Goal: Information Seeking & Learning: Compare options

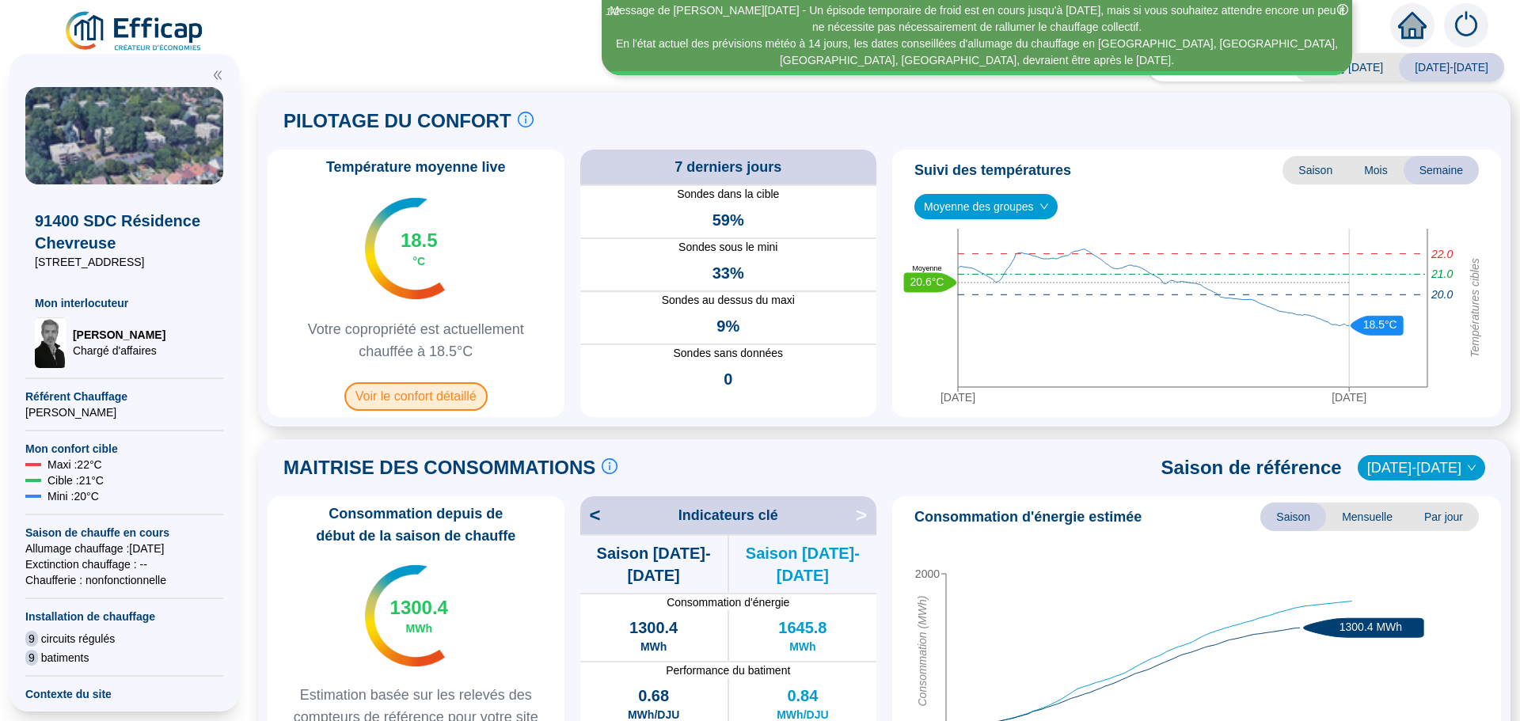
click at [404, 398] on span "Voir le confort détaillé" at bounding box center [415, 396] width 143 height 28
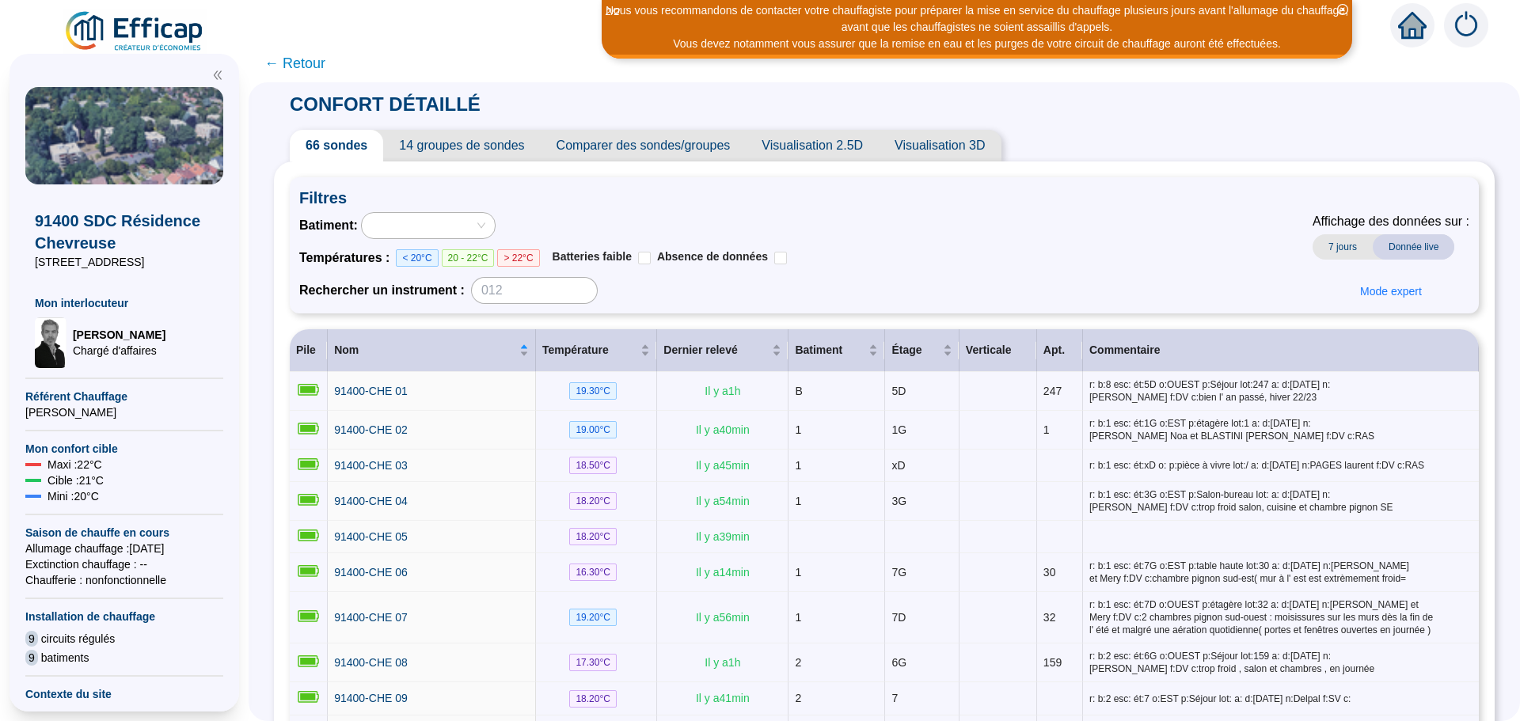
click at [685, 149] on span "Comparer des sondes/groupes" at bounding box center [644, 146] width 206 height 32
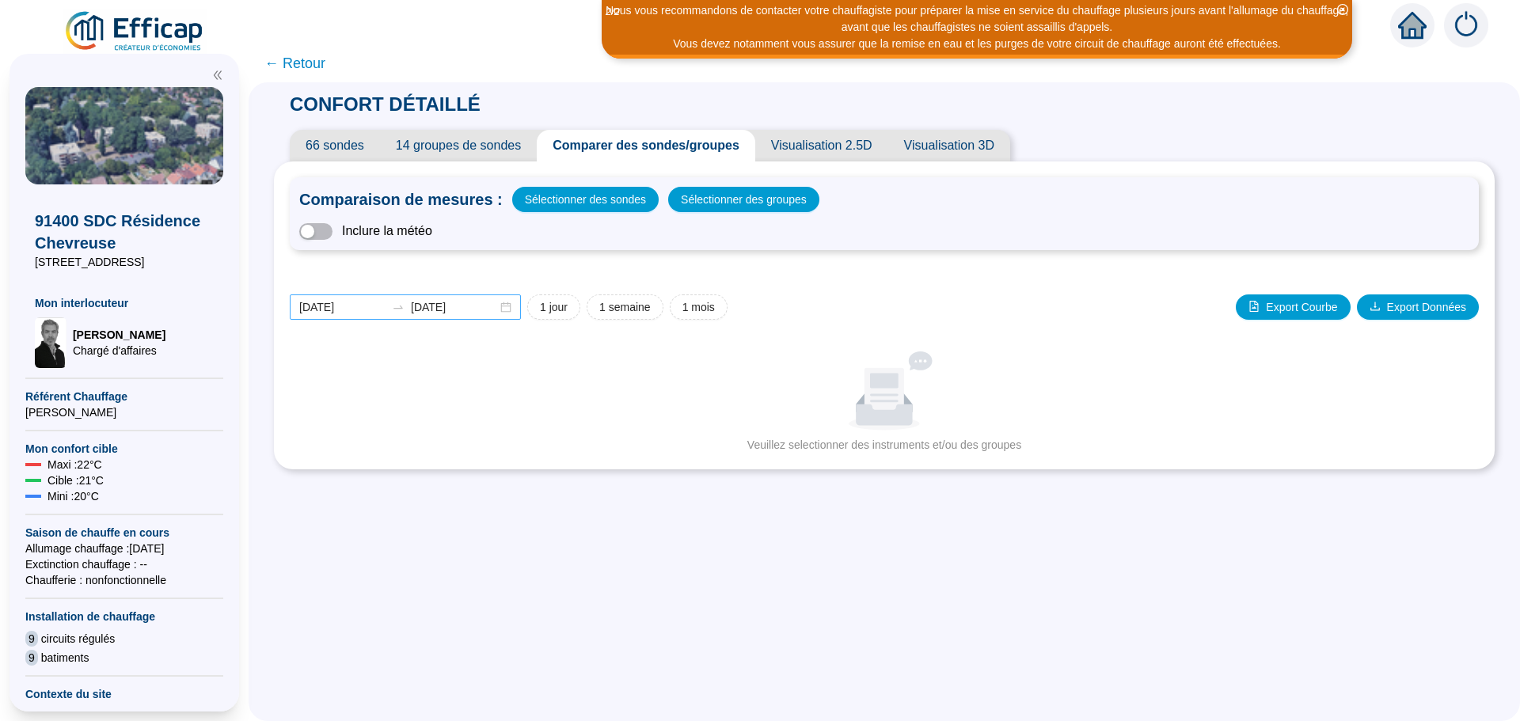
click at [516, 308] on div "[DATE] [DATE]" at bounding box center [405, 306] width 231 height 25
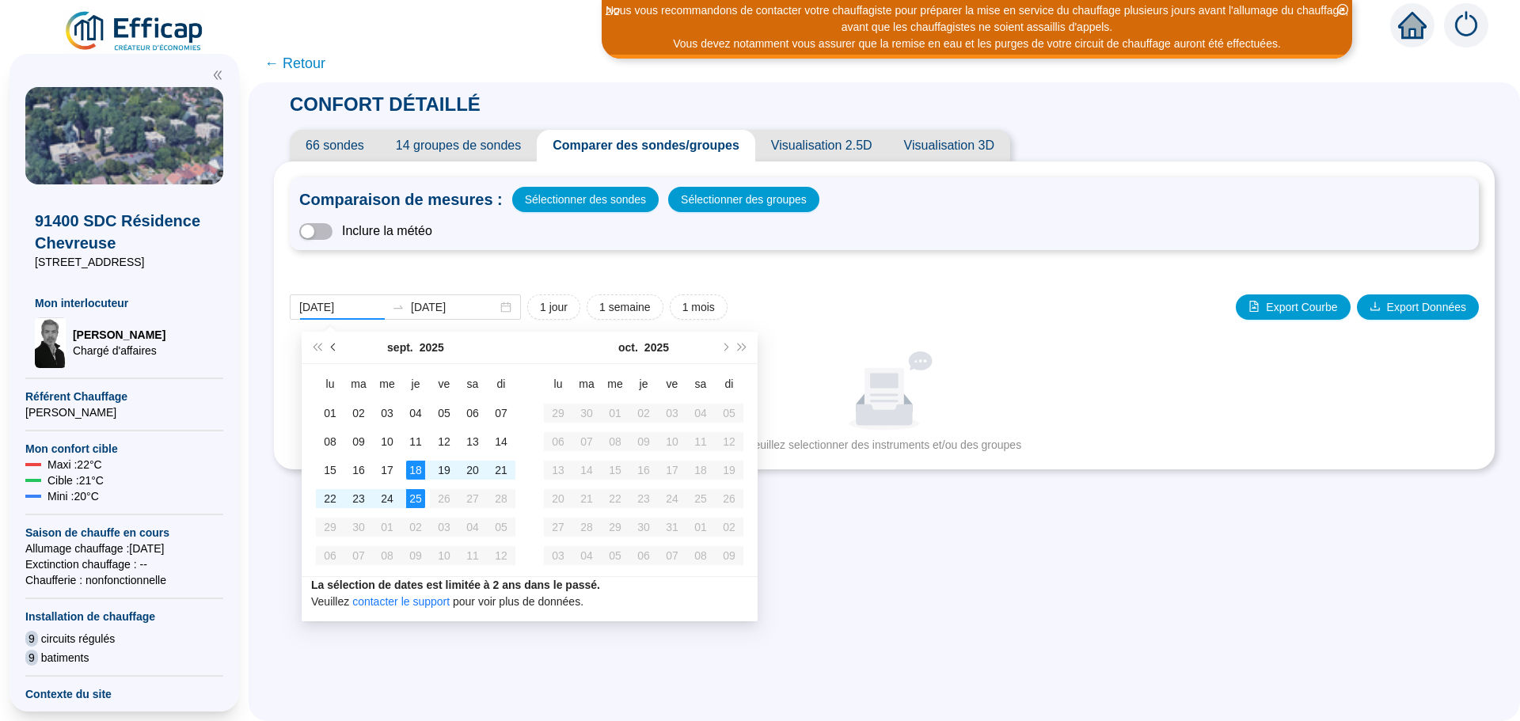
click at [331, 346] on span "Mois précédent (PageUp)" at bounding box center [335, 348] width 8 height 8
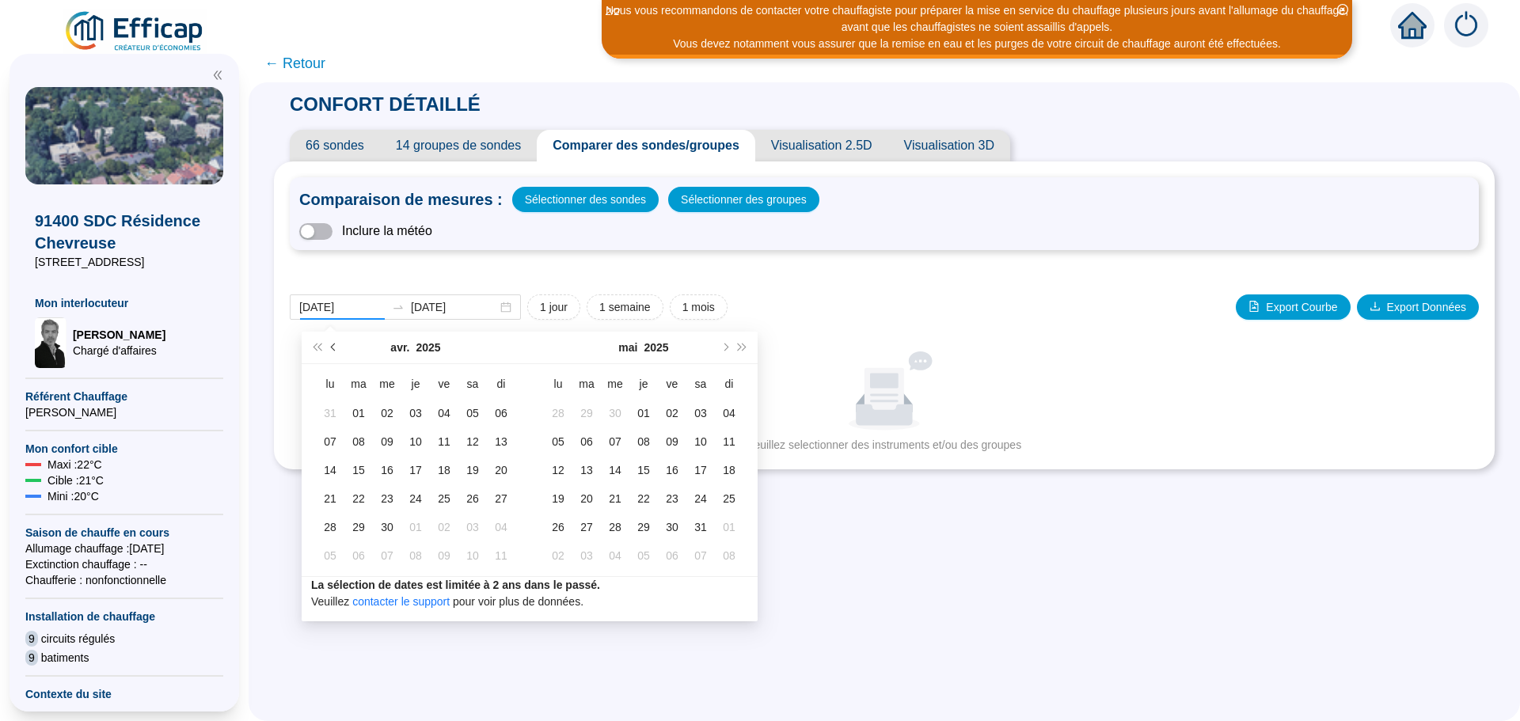
click at [331, 346] on span "Mois précédent (PageUp)" at bounding box center [335, 348] width 8 height 8
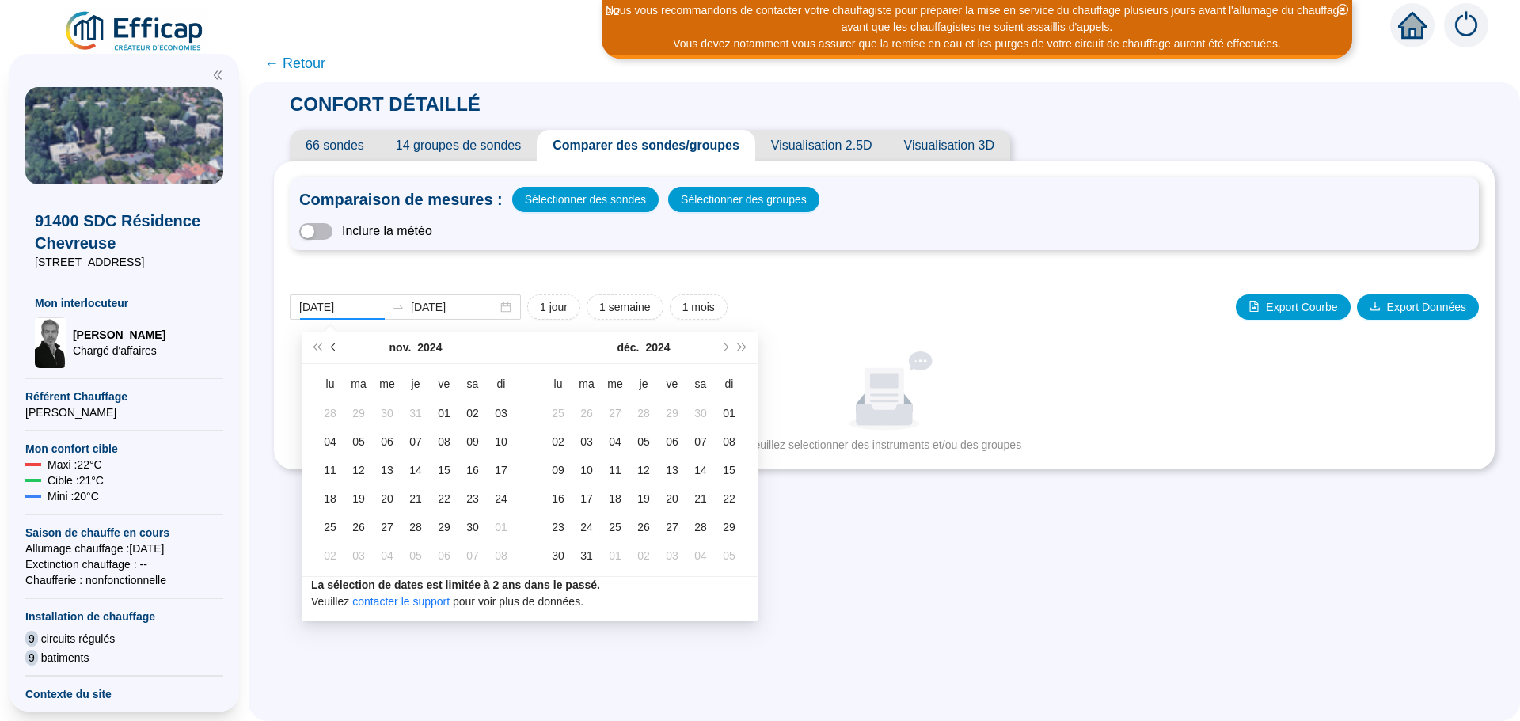
click at [331, 346] on span "Mois précédent (PageUp)" at bounding box center [335, 348] width 8 height 8
drag, startPoint x: 331, startPoint y: 347, endPoint x: 728, endPoint y: 351, distance: 397.4
click at [728, 351] on button "Mois suivant (PageDown)" at bounding box center [724, 348] width 17 height 32
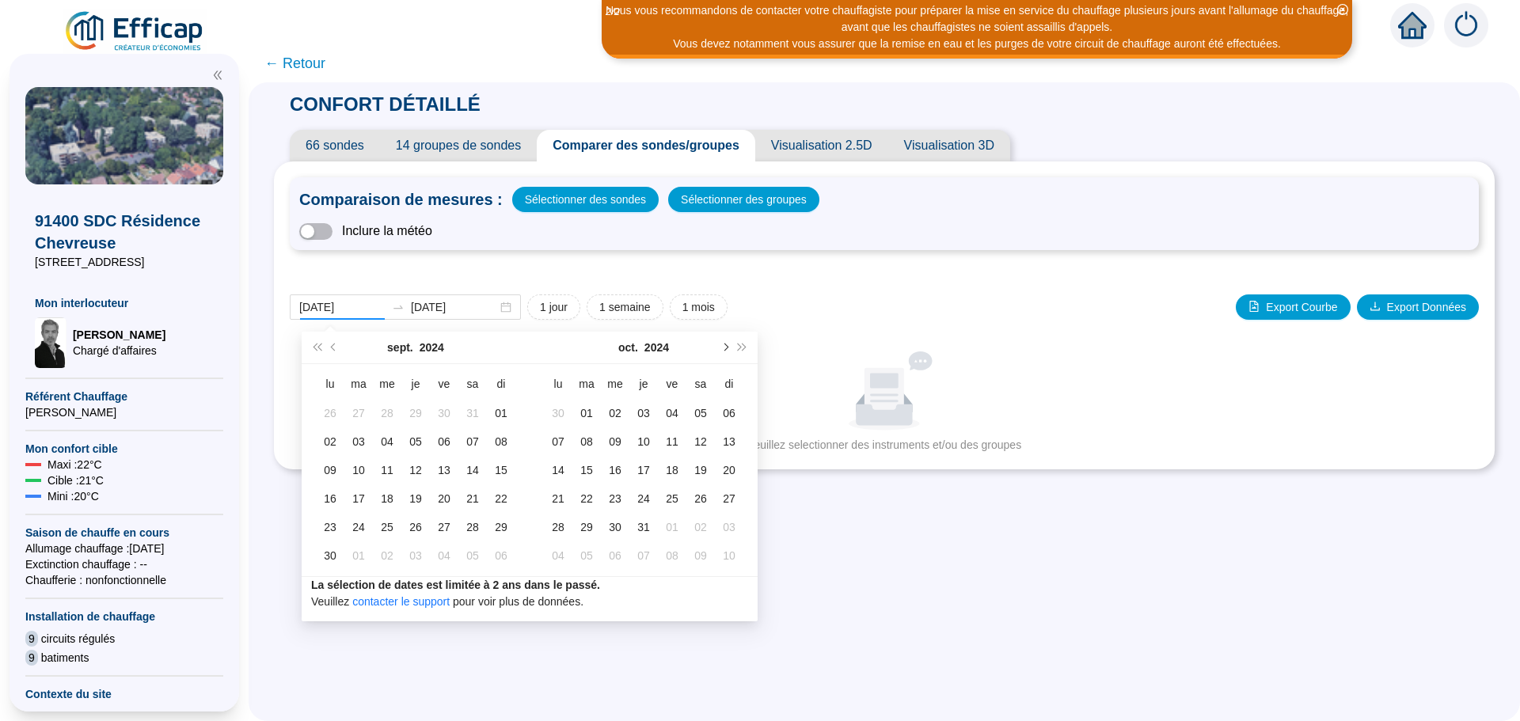
click at [728, 351] on button "Mois suivant (PageDown)" at bounding box center [724, 348] width 17 height 32
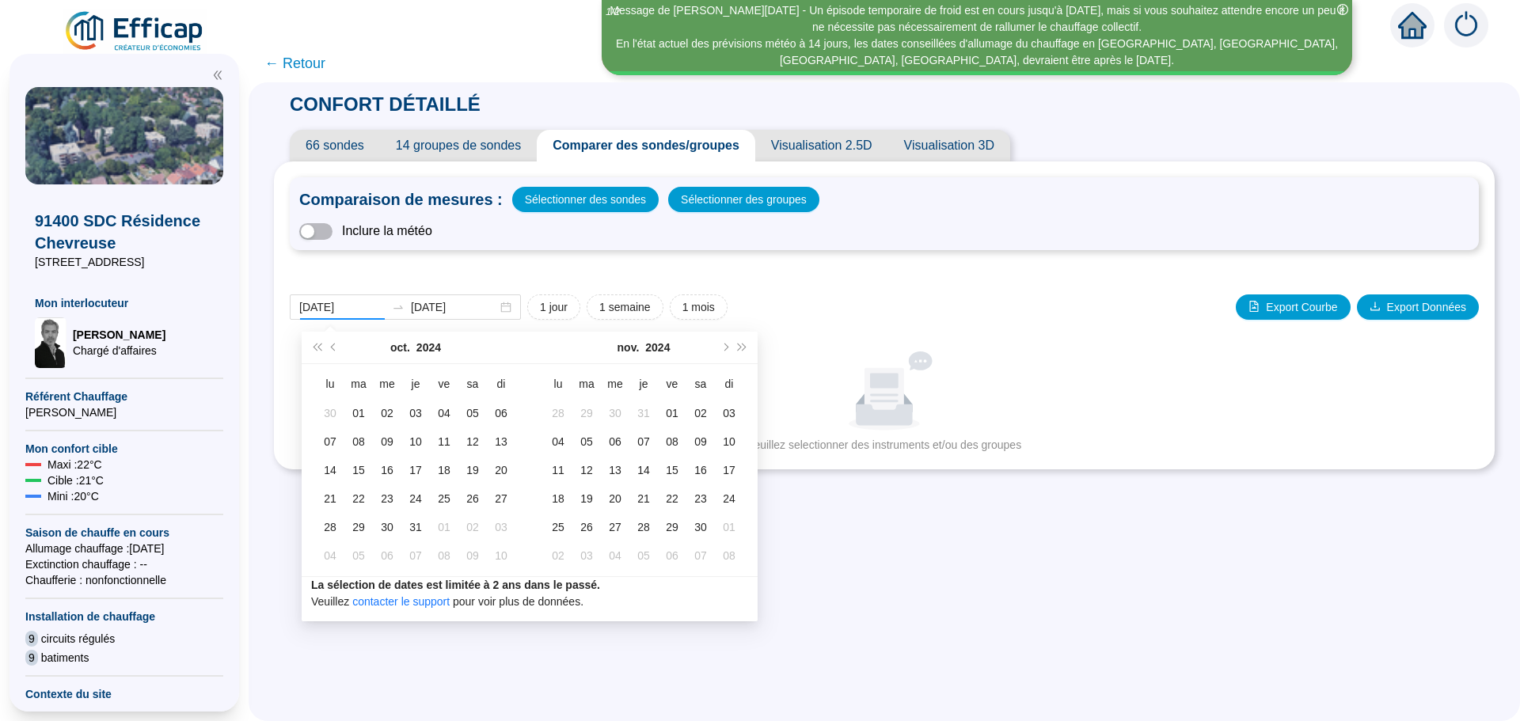
drag, startPoint x: 728, startPoint y: 351, endPoint x: 708, endPoint y: 359, distance: 22.1
type input "[DATE]"
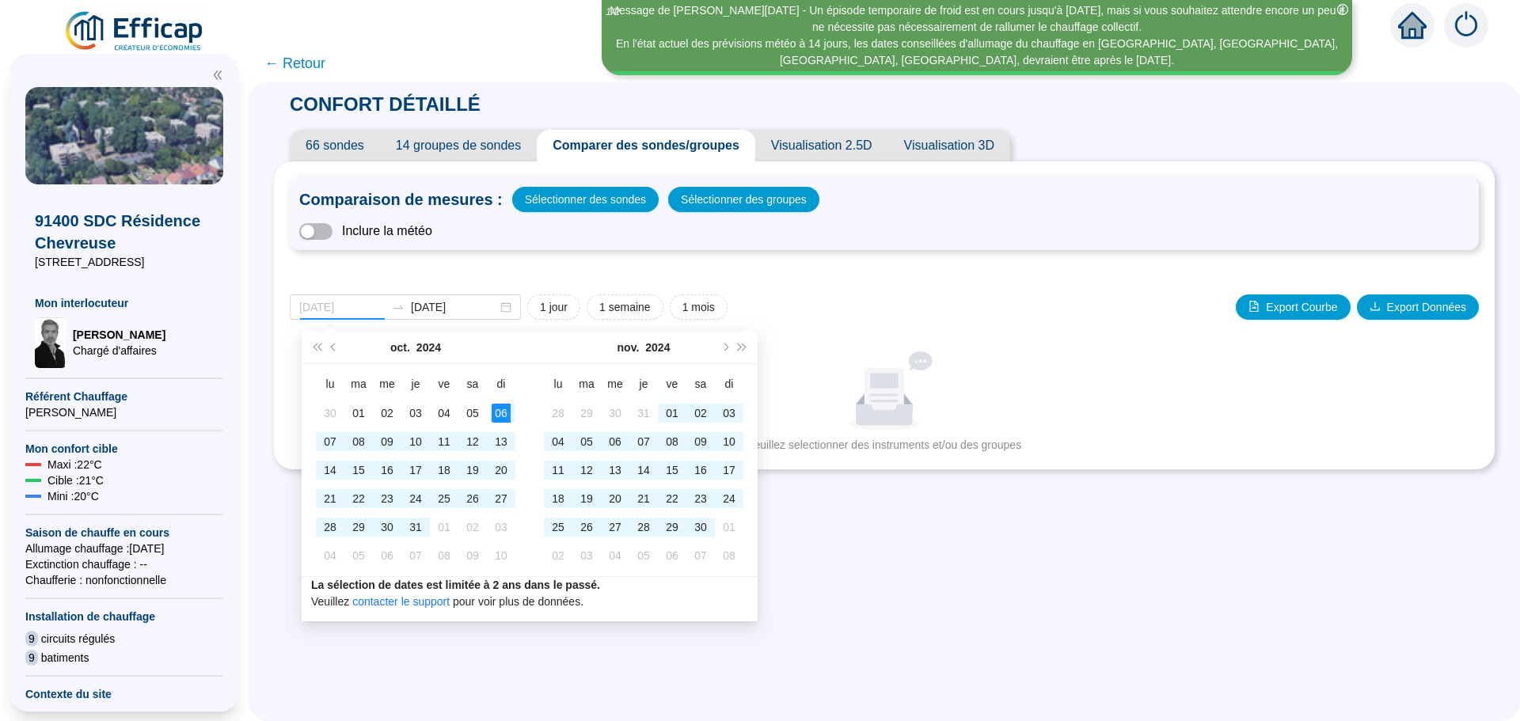
drag, startPoint x: 708, startPoint y: 359, endPoint x: 502, endPoint y: 413, distance: 212.7
click at [502, 413] on div "06" at bounding box center [501, 413] width 19 height 19
click at [724, 345] on span "Mois suivant (PageDown)" at bounding box center [724, 348] width 8 height 8
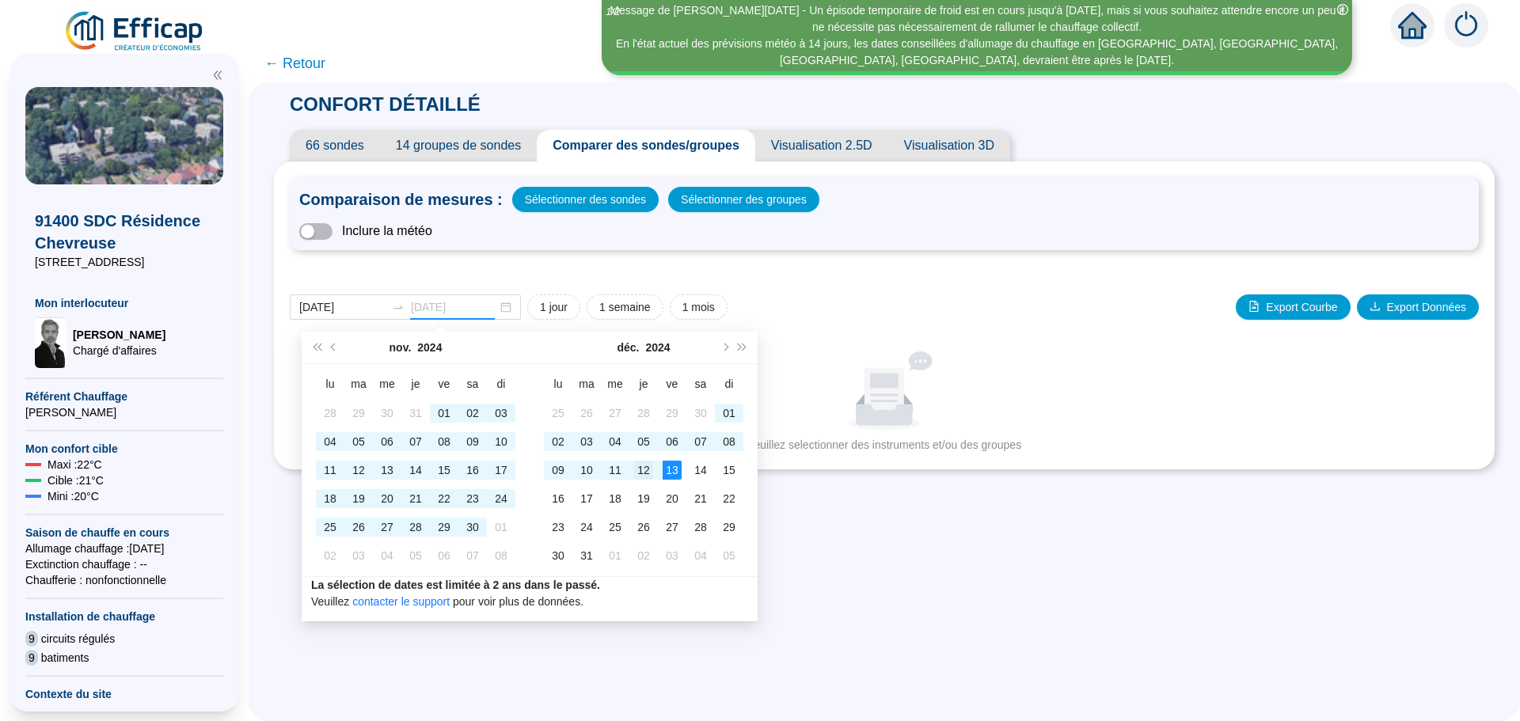
type input "[DATE]"
click at [650, 474] on div "12" at bounding box center [643, 470] width 19 height 19
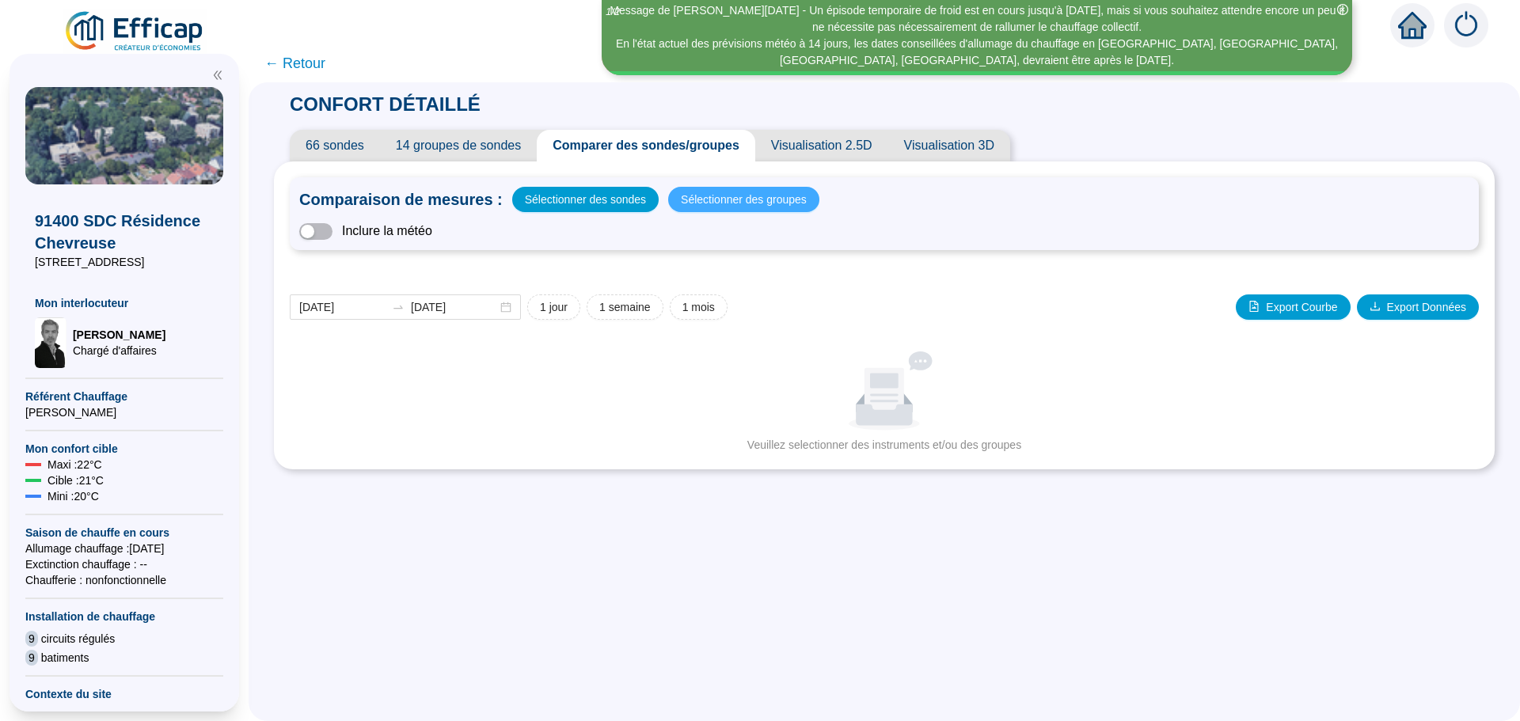
click at [716, 197] on span "Sélectionner des groupes" at bounding box center [744, 199] width 126 height 22
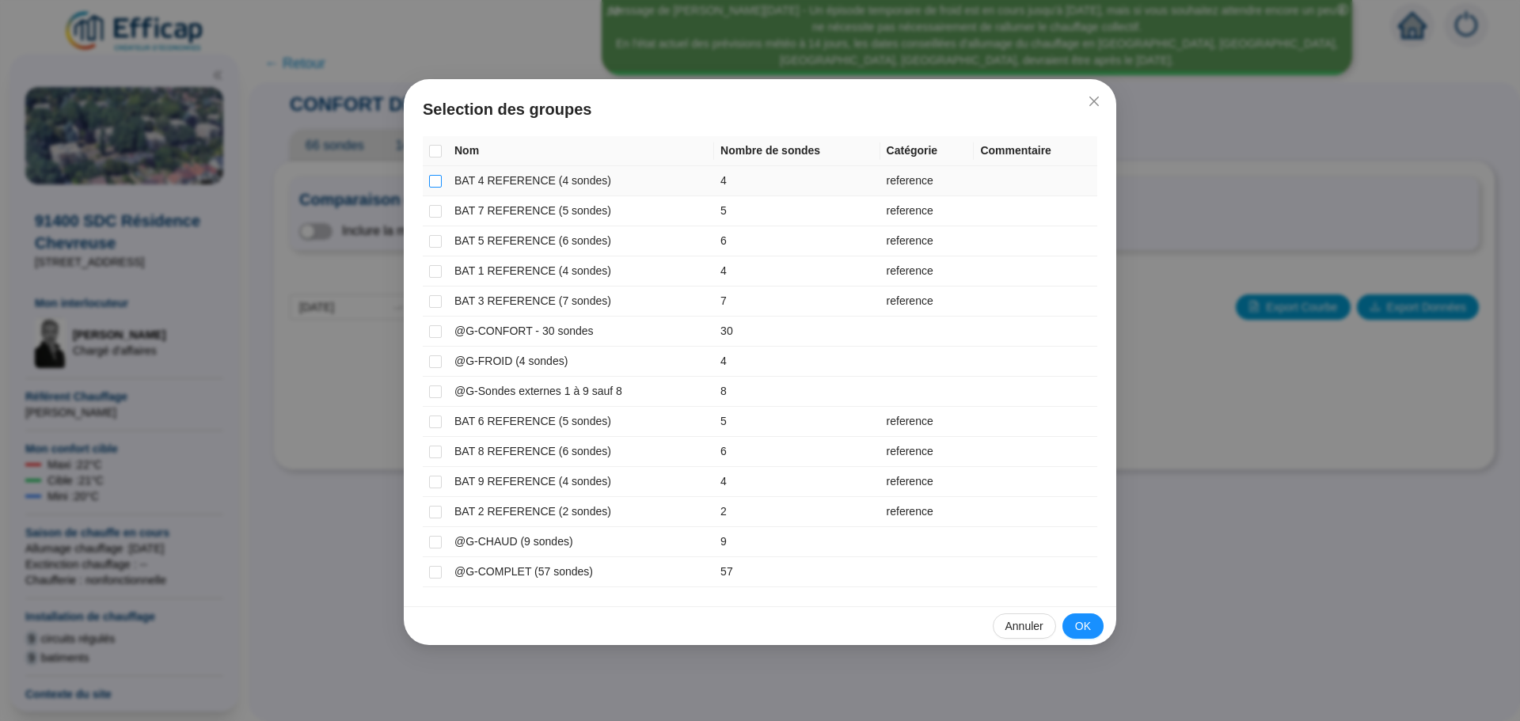
click at [433, 180] on input "checkbox" at bounding box center [435, 181] width 13 height 13
checkbox input "true"
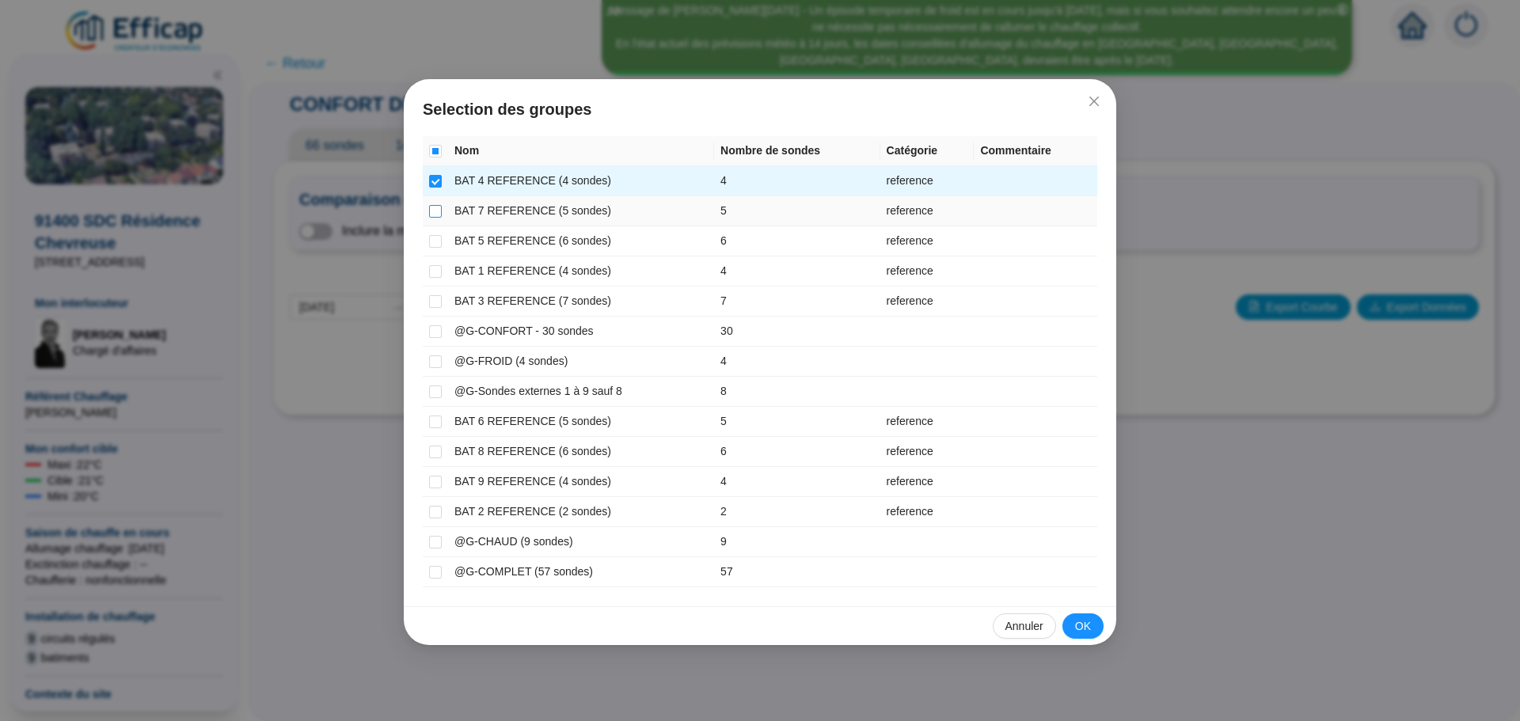
click at [433, 214] on input "checkbox" at bounding box center [435, 211] width 13 height 13
checkbox input "true"
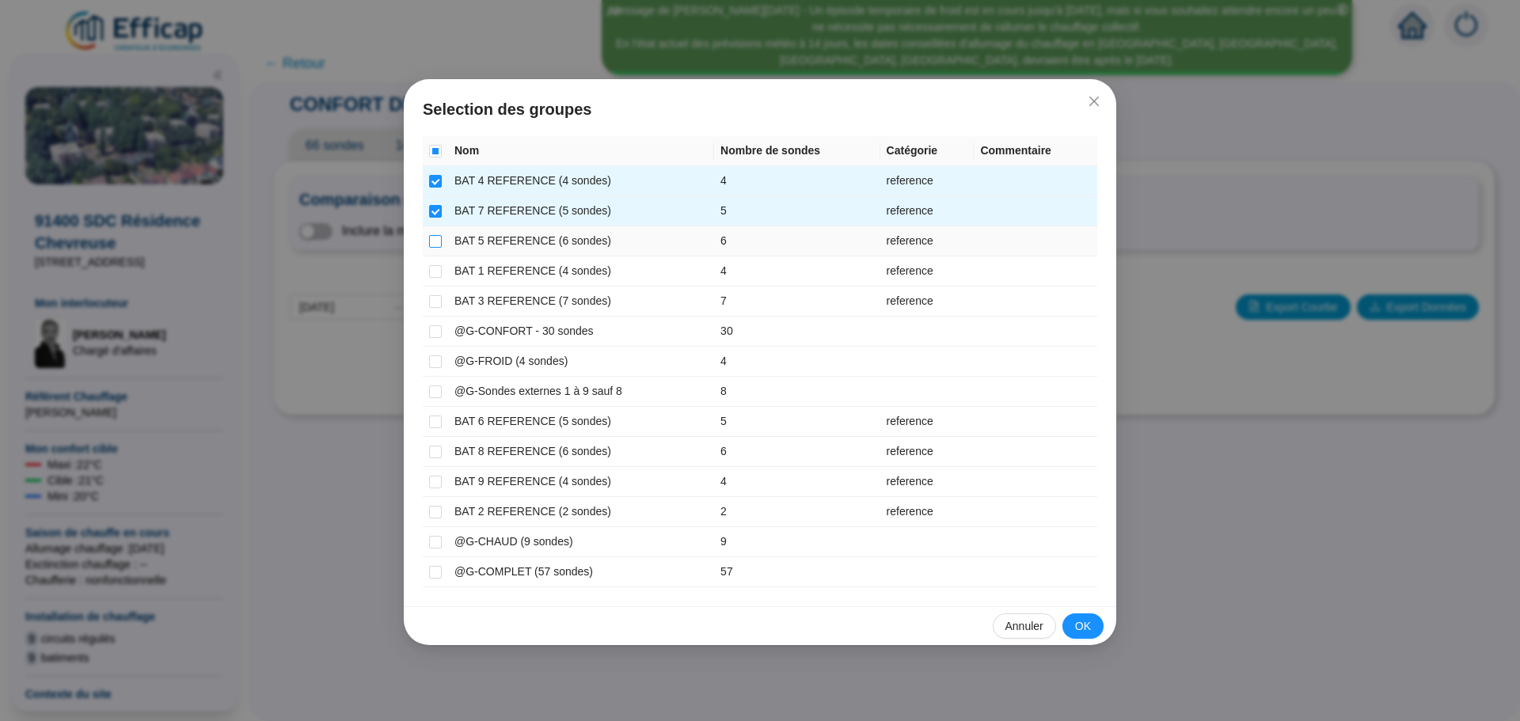
drag, startPoint x: 436, startPoint y: 236, endPoint x: 439, endPoint y: 262, distance: 26.3
click at [436, 239] on input "checkbox" at bounding box center [435, 241] width 13 height 13
checkbox input "true"
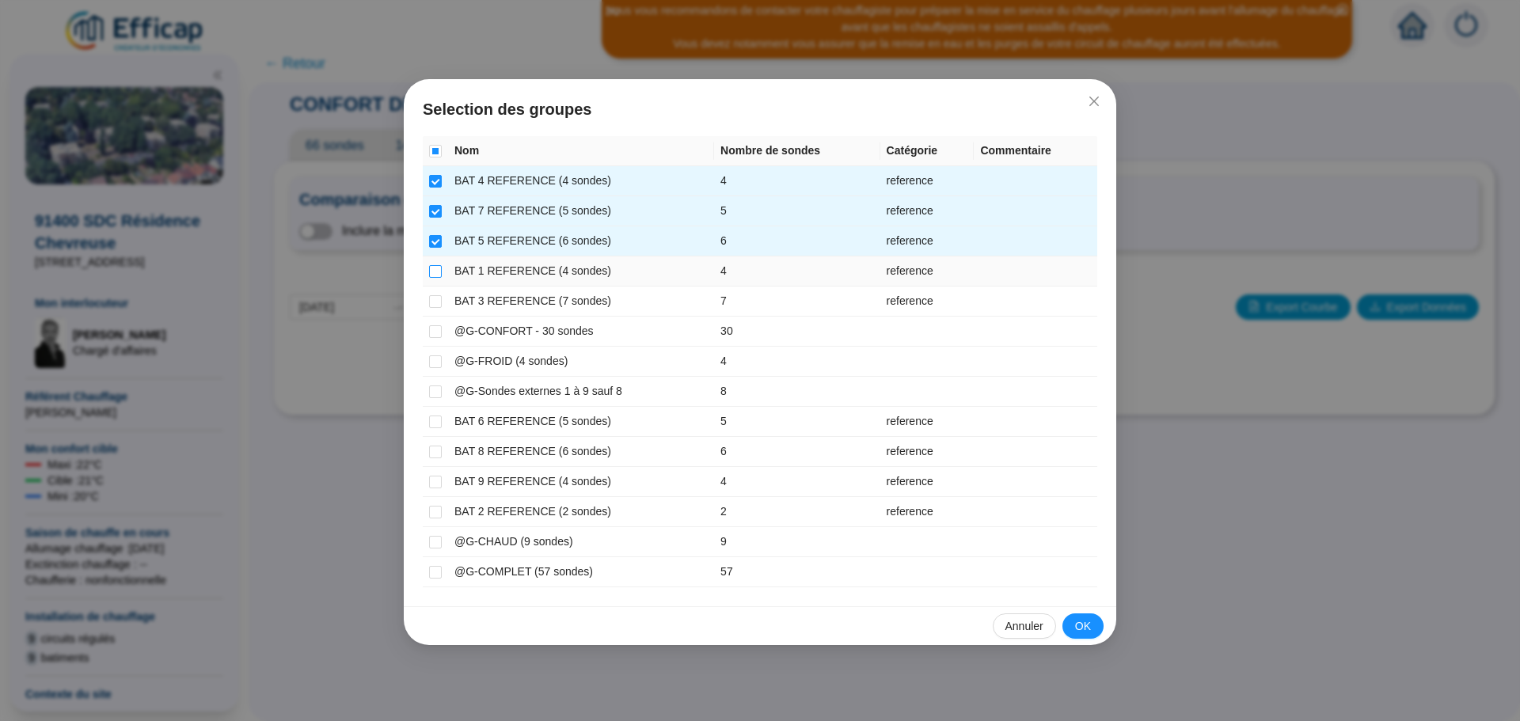
click at [440, 268] on input "checkbox" at bounding box center [435, 271] width 13 height 13
checkbox input "true"
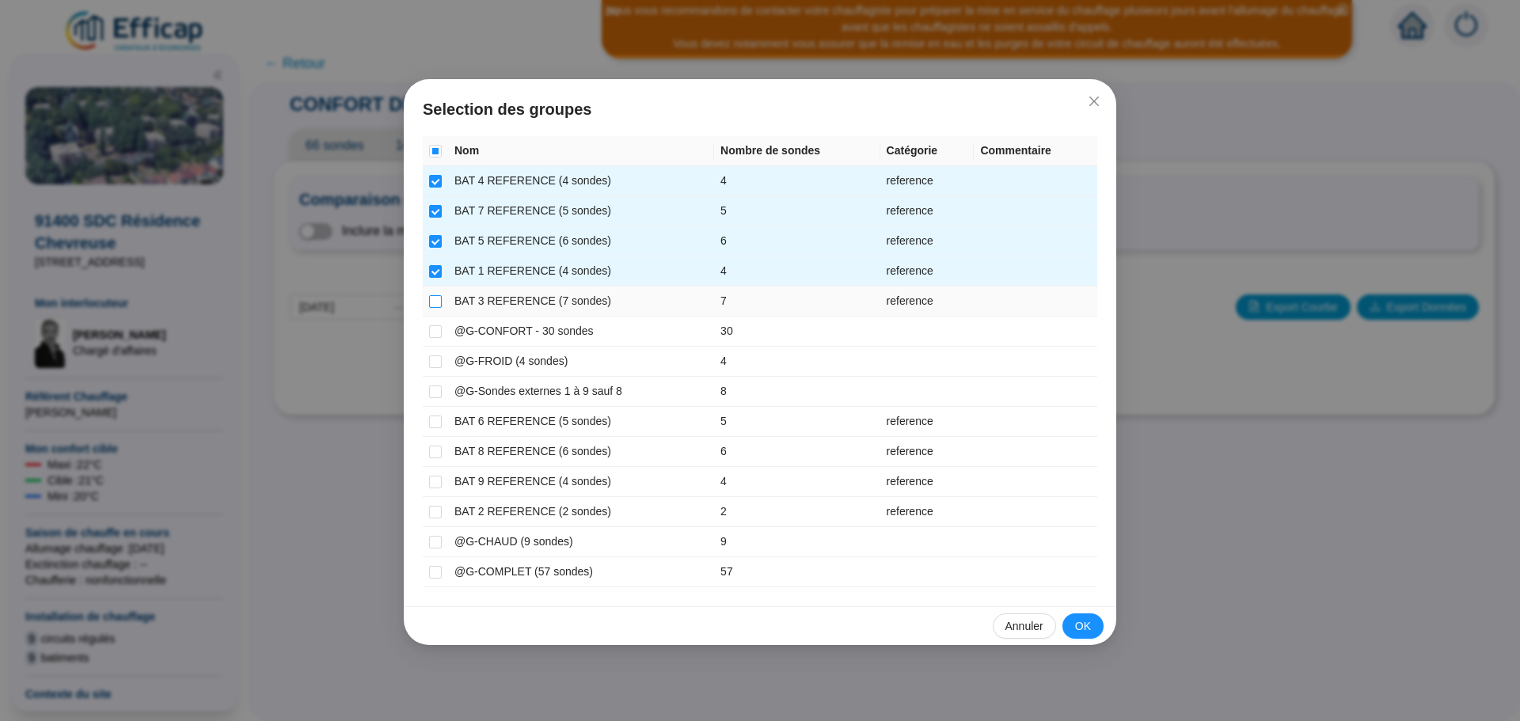
click at [435, 305] on input "checkbox" at bounding box center [435, 301] width 13 height 13
checkbox input "true"
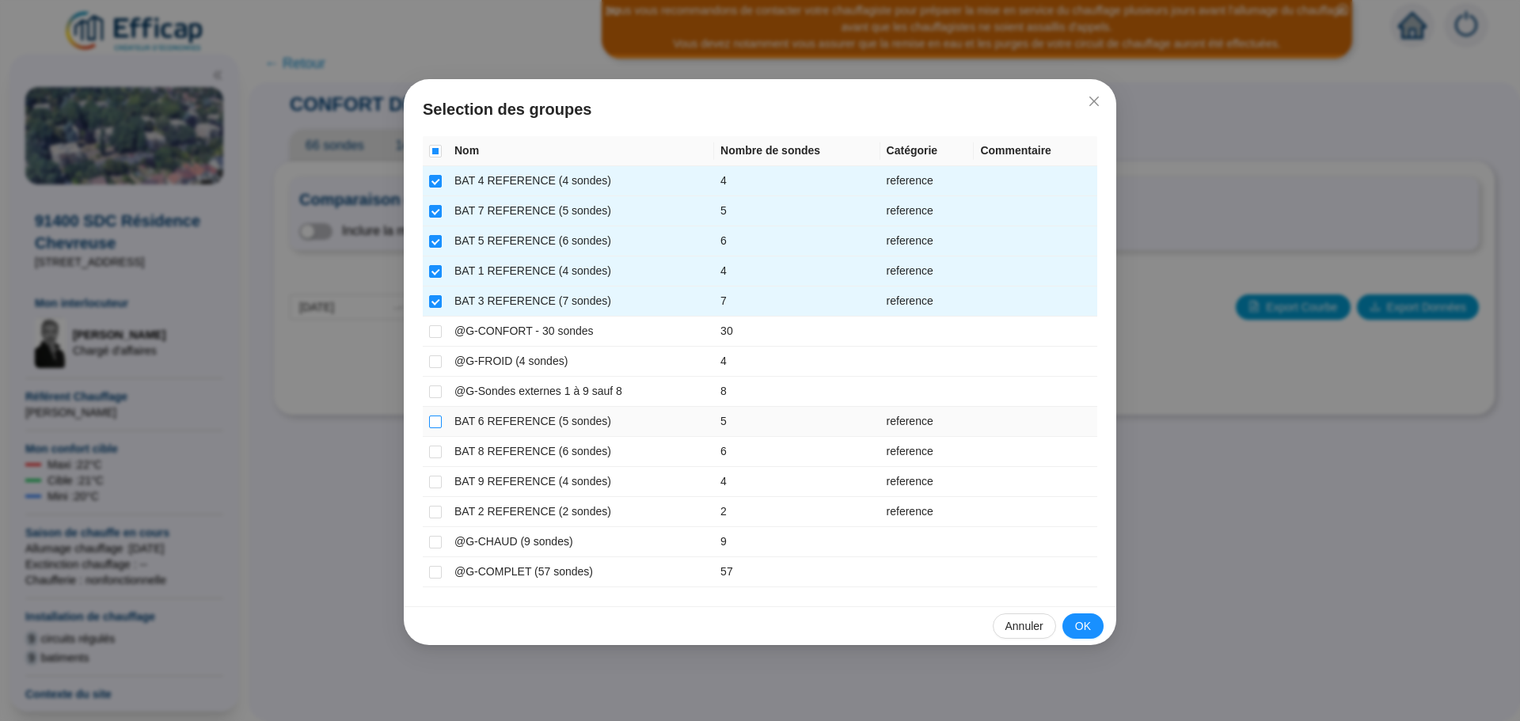
click at [435, 416] on input "checkbox" at bounding box center [435, 422] width 13 height 13
checkbox input "true"
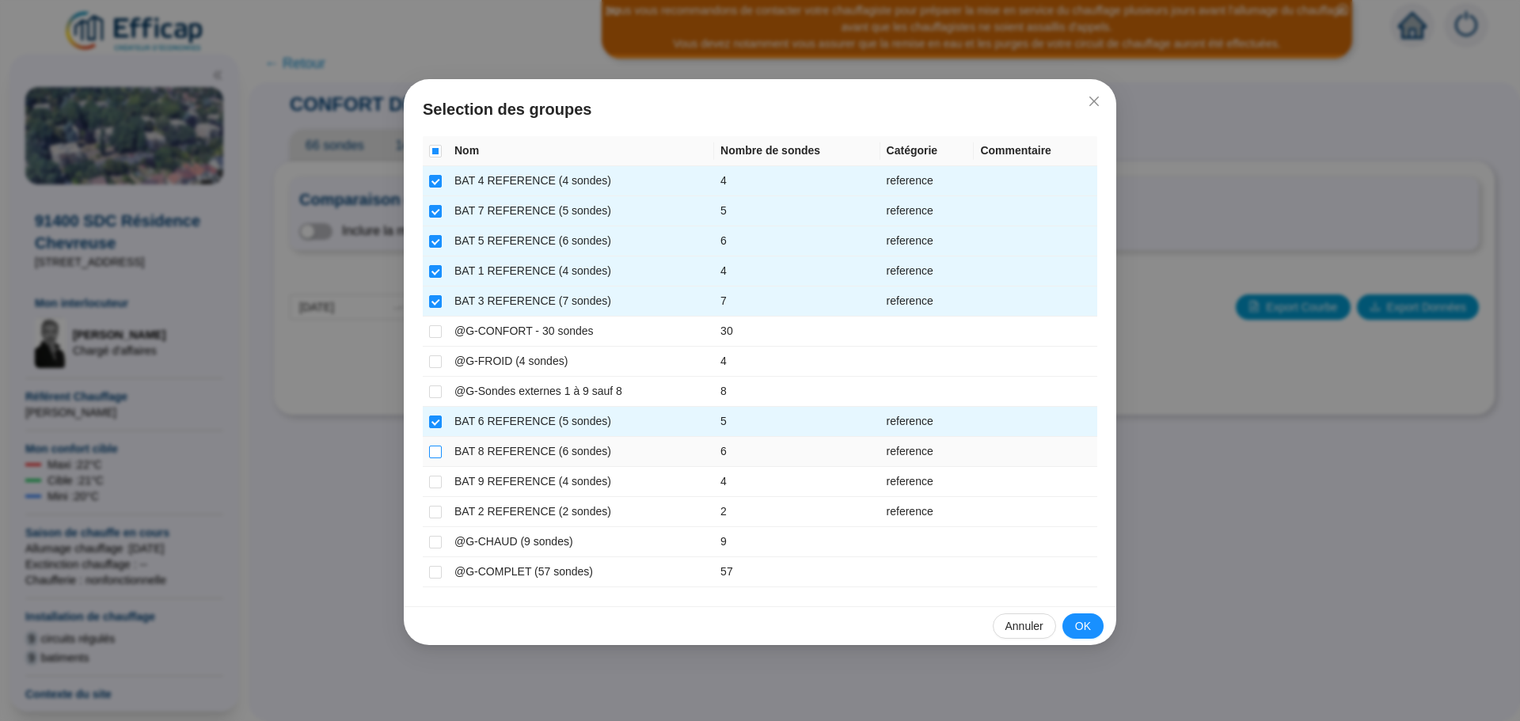
click at [435, 453] on input "checkbox" at bounding box center [435, 452] width 13 height 13
checkbox input "true"
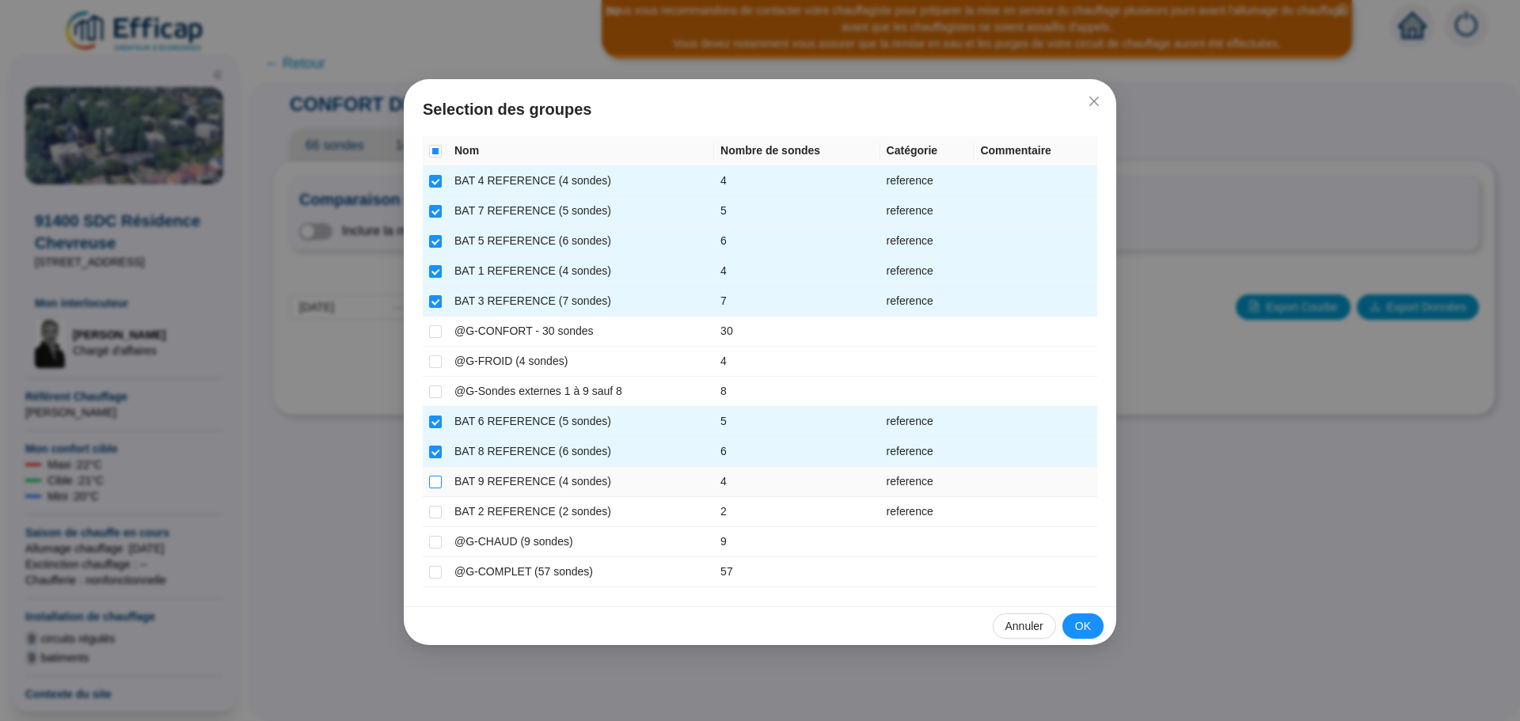
click at [434, 480] on input "checkbox" at bounding box center [435, 482] width 13 height 13
checkbox input "true"
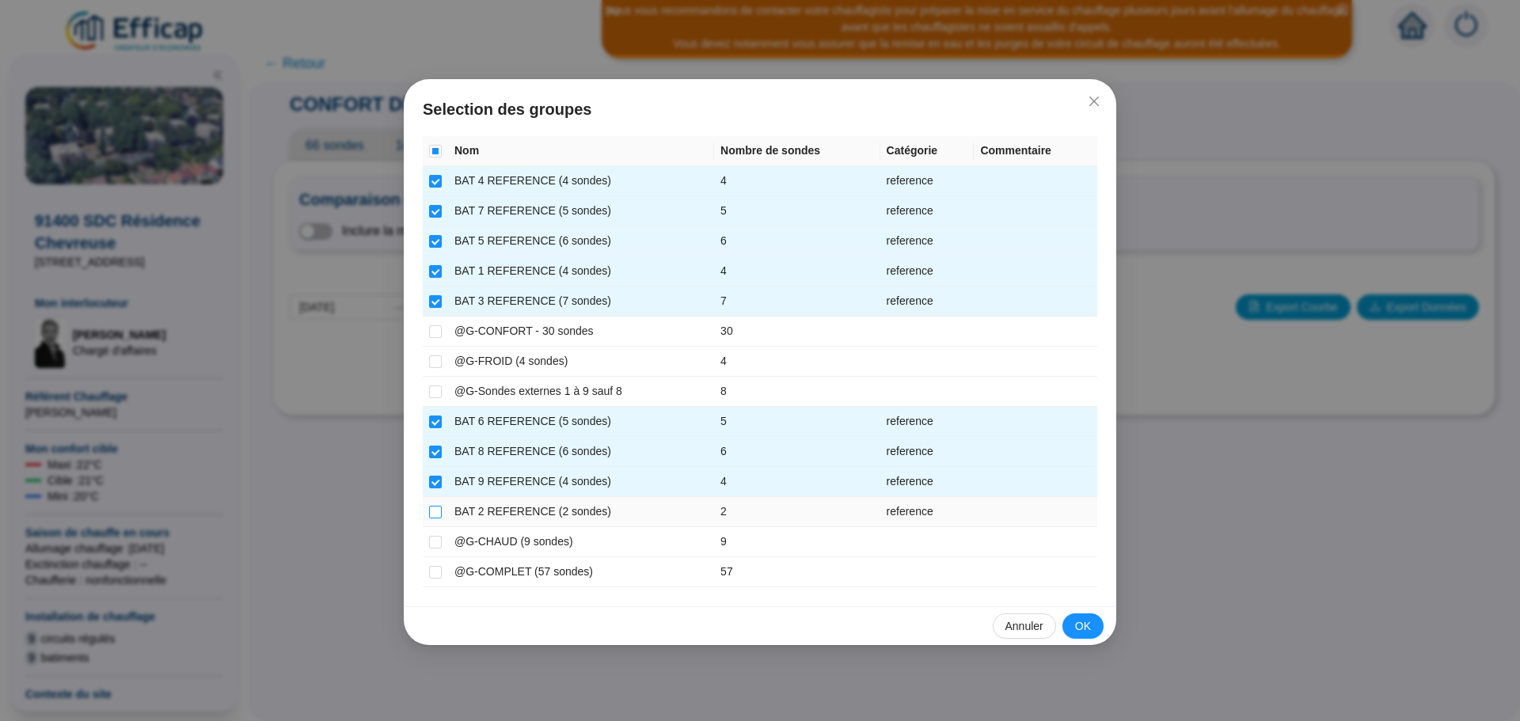
click at [432, 512] on input "checkbox" at bounding box center [435, 512] width 13 height 13
checkbox input "true"
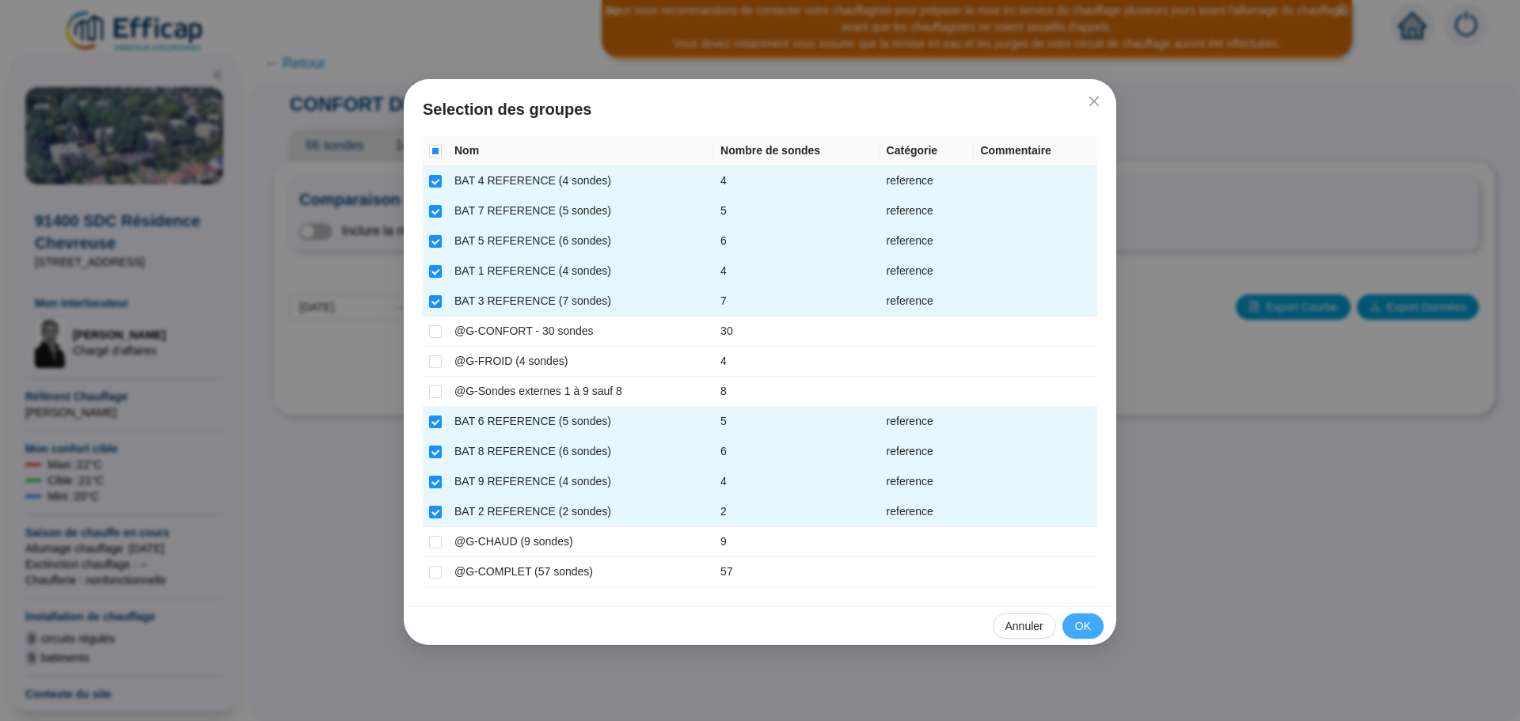
click at [1072, 620] on button "OK" at bounding box center [1082, 625] width 41 height 25
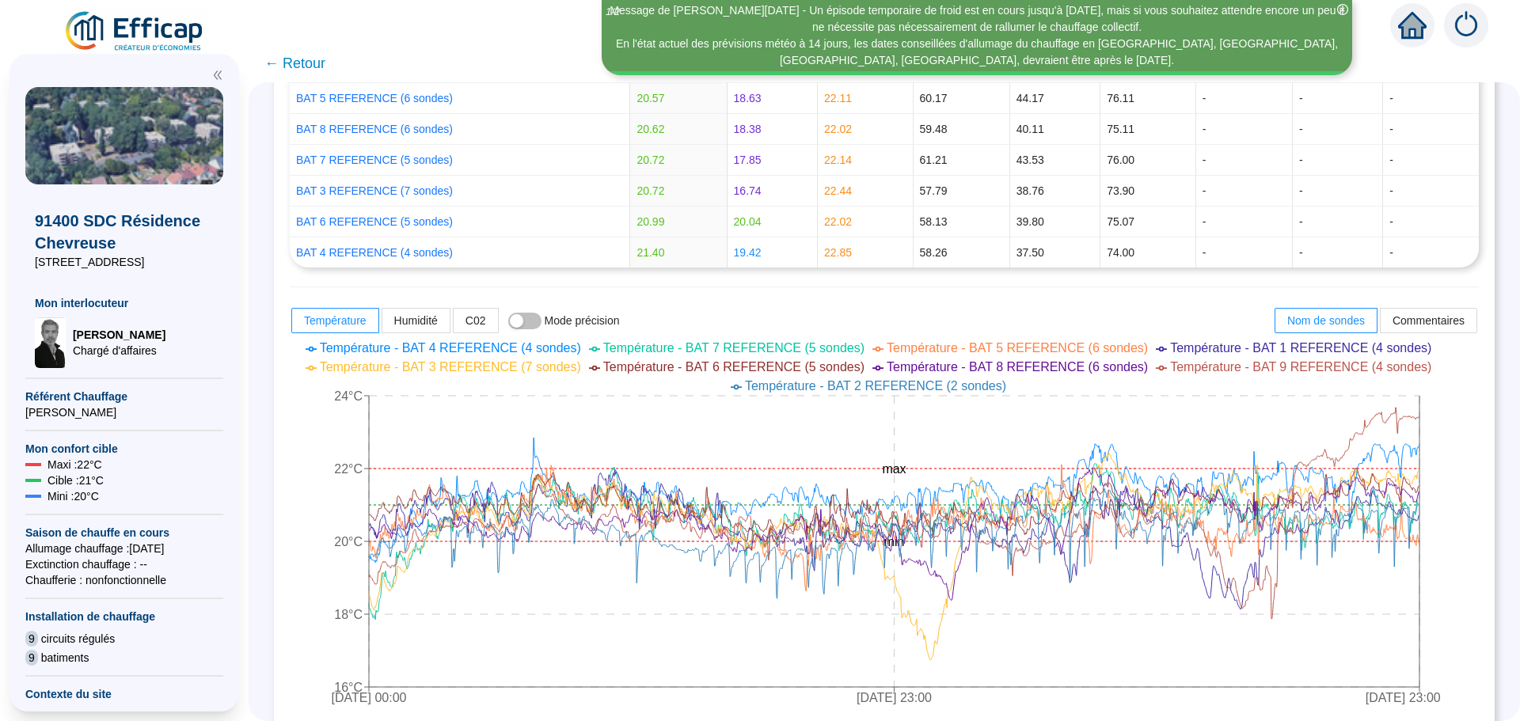
scroll to position [430, 0]
